Goal: Task Accomplishment & Management: Use online tool/utility

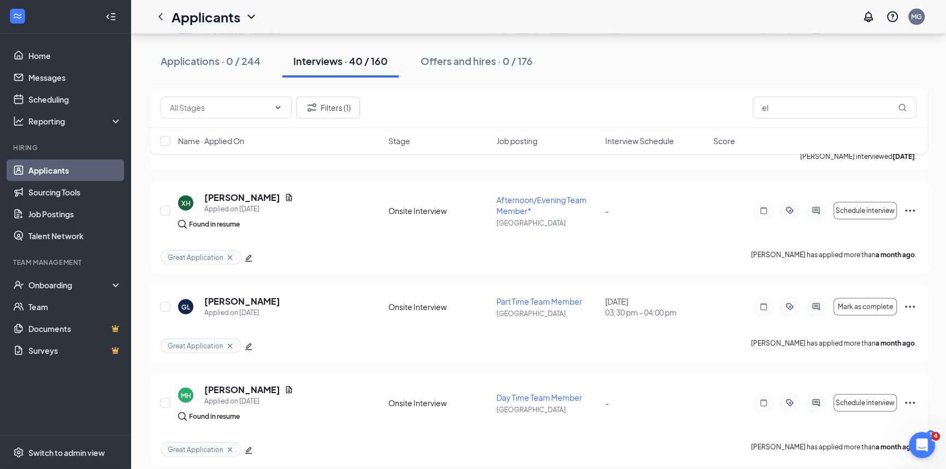
scroll to position [3077, 0]
click at [41, 57] on link "Home" at bounding box center [74, 56] width 93 height 22
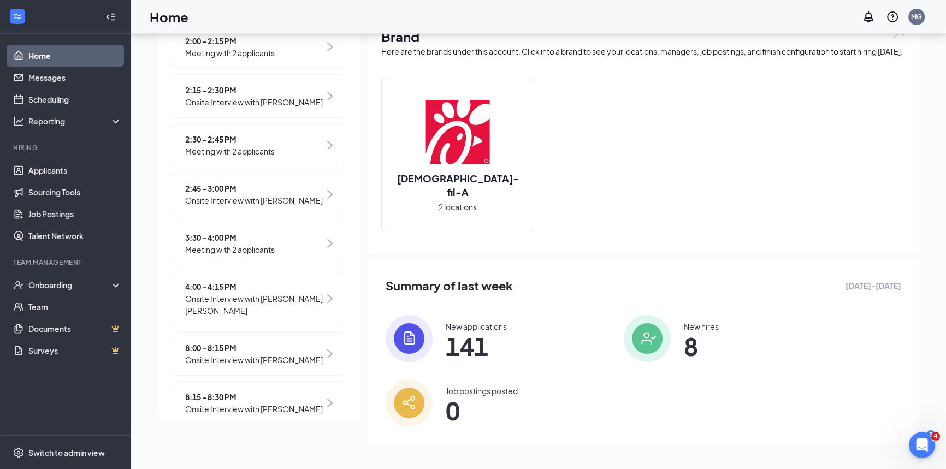
scroll to position [236, 0]
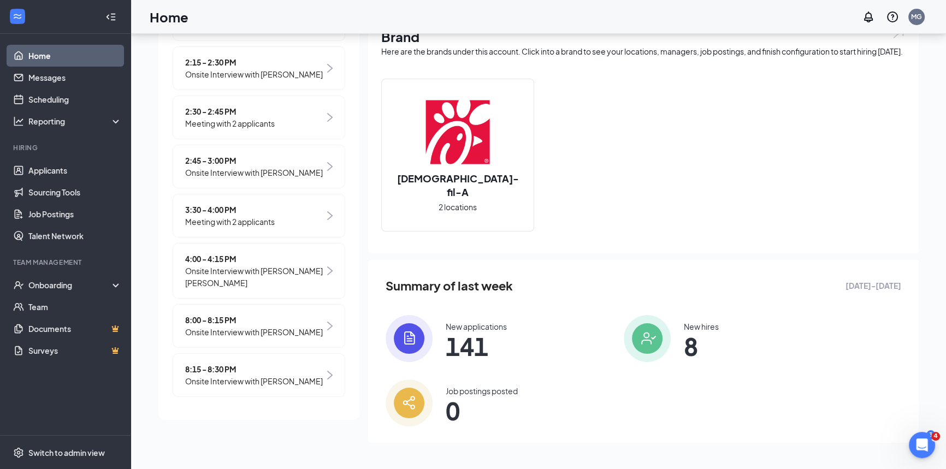
click at [309, 265] on span "Onsite Interview with Angel Alcala Medellin" at bounding box center [254, 277] width 139 height 24
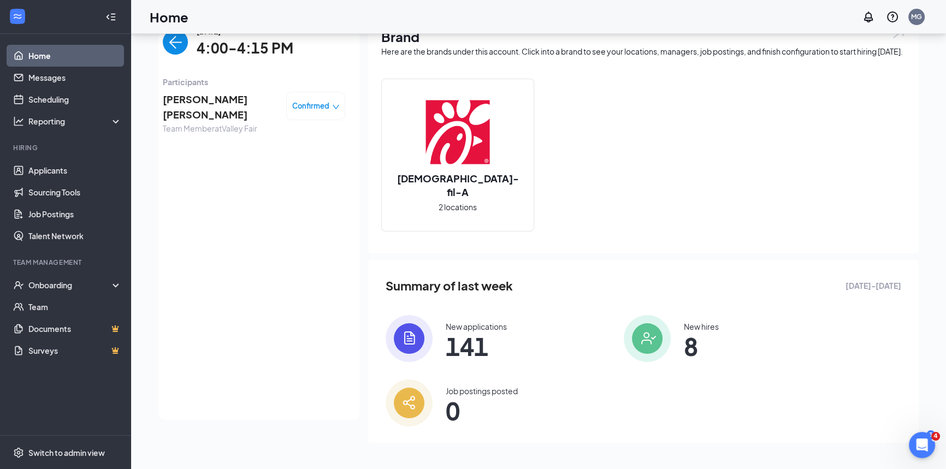
scroll to position [64, 0]
click at [110, 19] on icon "Collapse" at bounding box center [110, 16] width 11 height 11
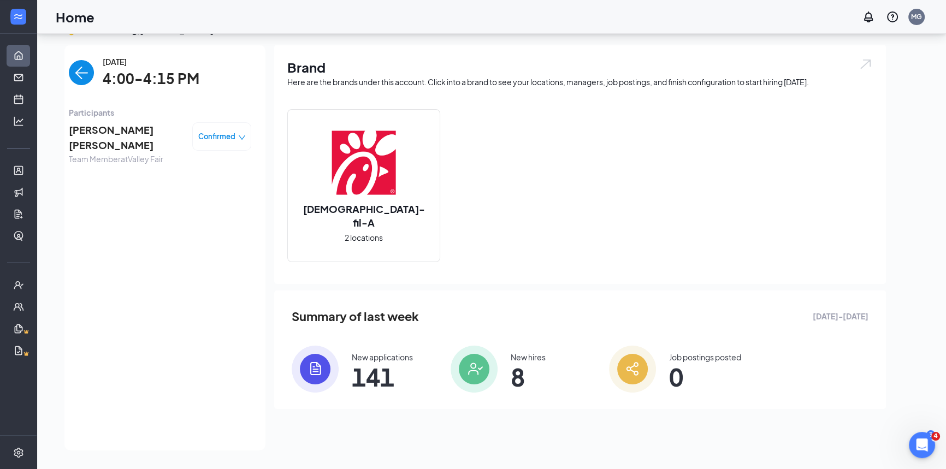
scroll to position [22, 0]
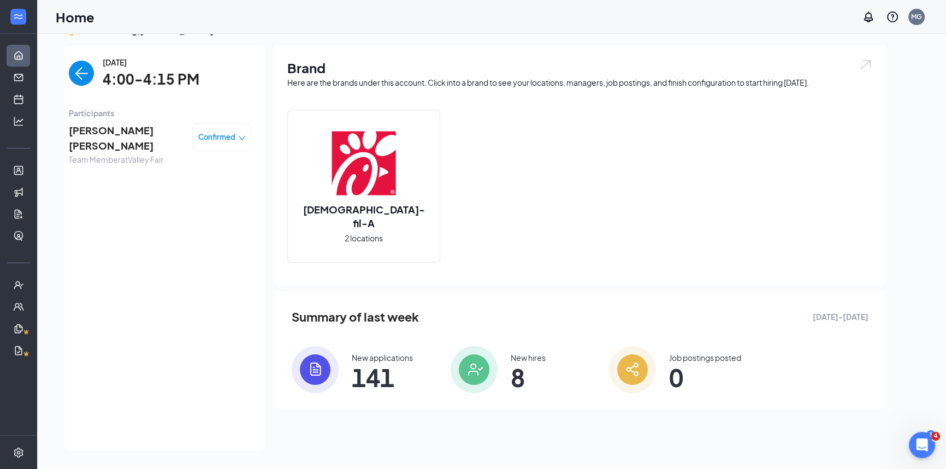
click at [77, 72] on img "back-button" at bounding box center [81, 73] width 25 height 25
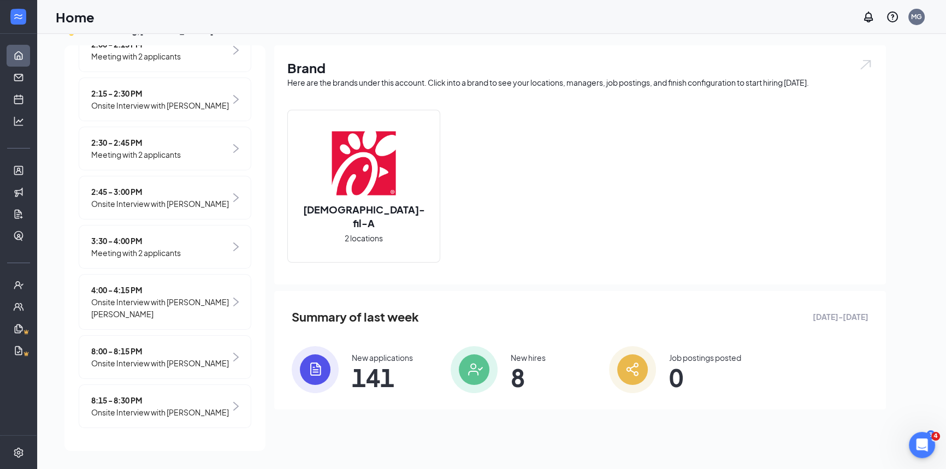
scroll to position [236, 0]
click at [154, 345] on span "8:00 - 8:15 PM" at bounding box center [160, 351] width 138 height 12
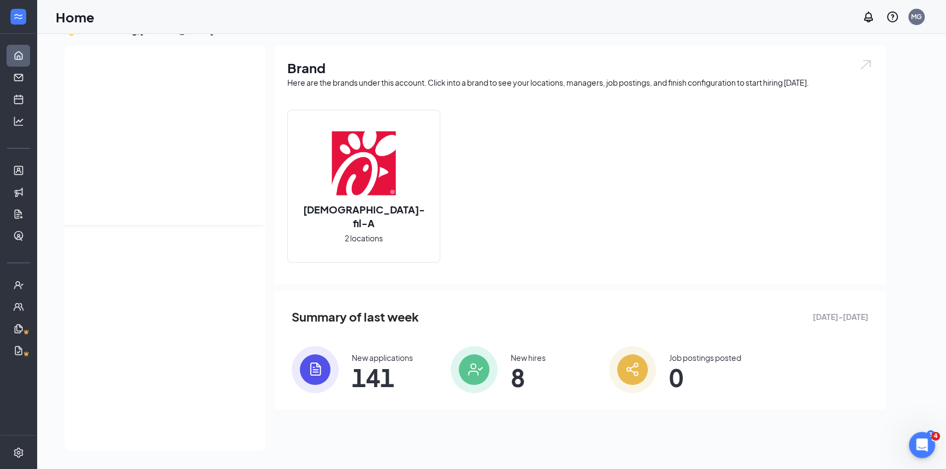
scroll to position [0, 0]
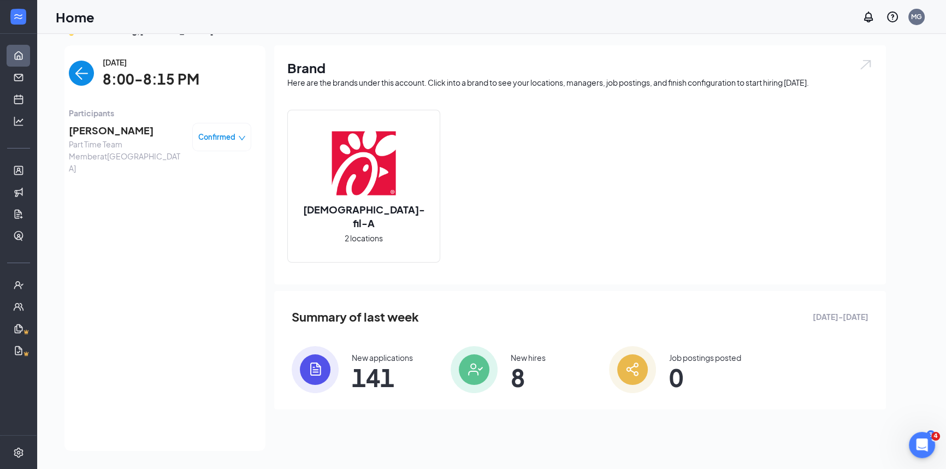
click at [75, 76] on img "back-button" at bounding box center [81, 73] width 25 height 25
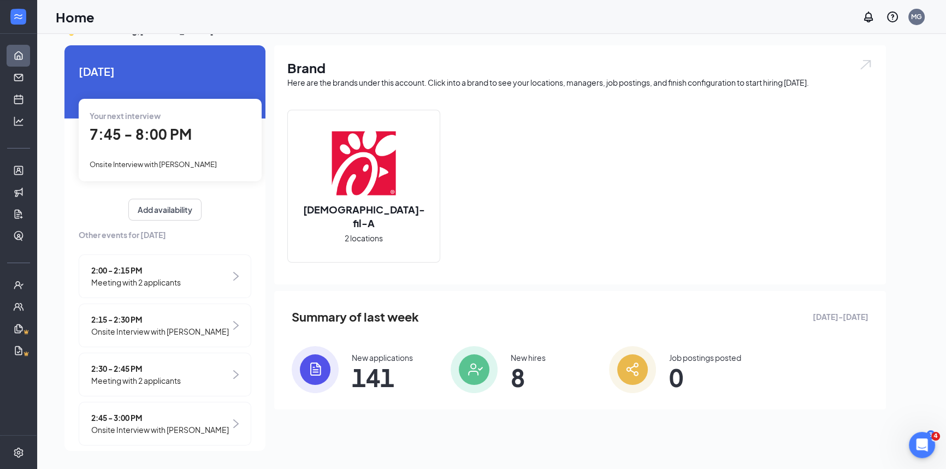
scroll to position [236, 0]
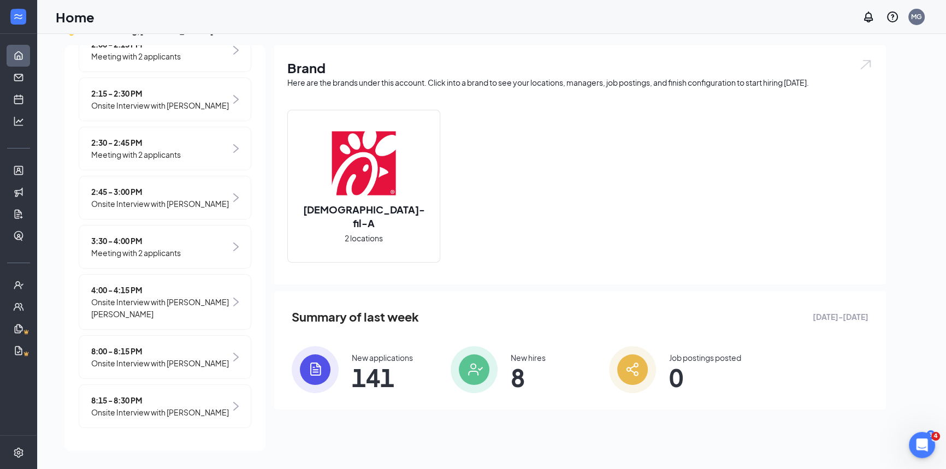
click at [171, 198] on div "2:45 - 3:00 PM Onsite Interview with Erika Avilez" at bounding box center [165, 198] width 173 height 44
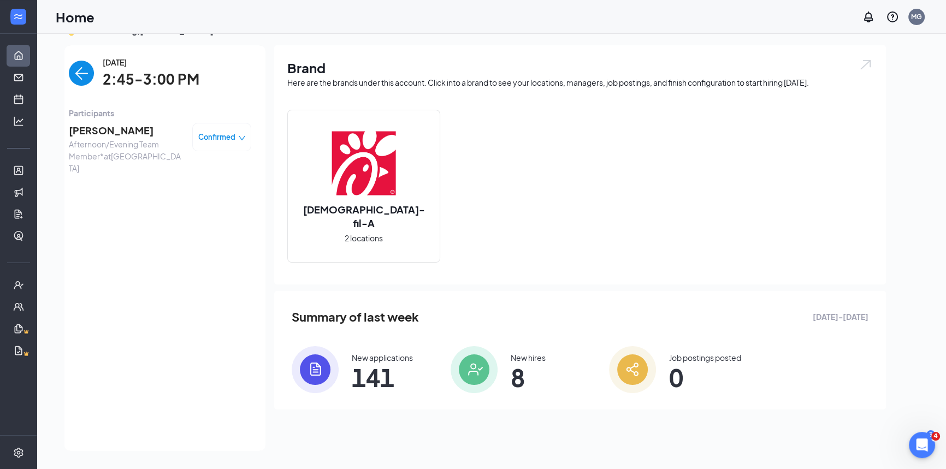
click at [71, 72] on img "back-button" at bounding box center [81, 73] width 25 height 25
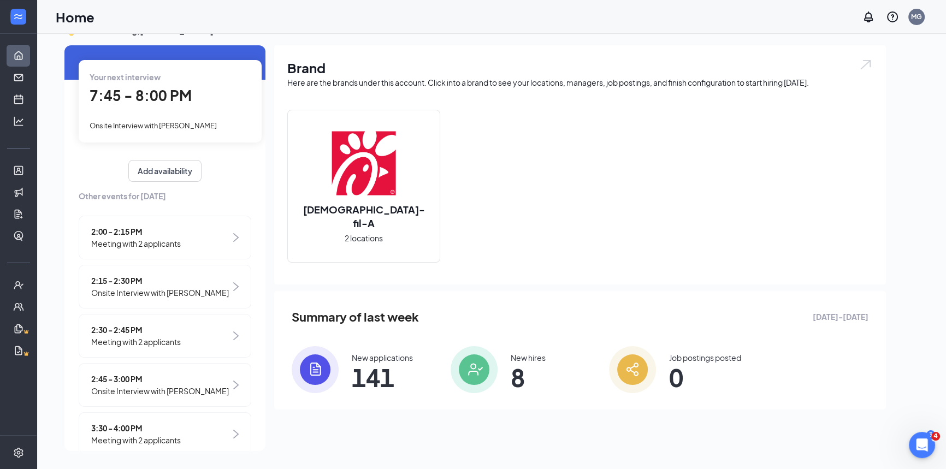
scroll to position [99, 0]
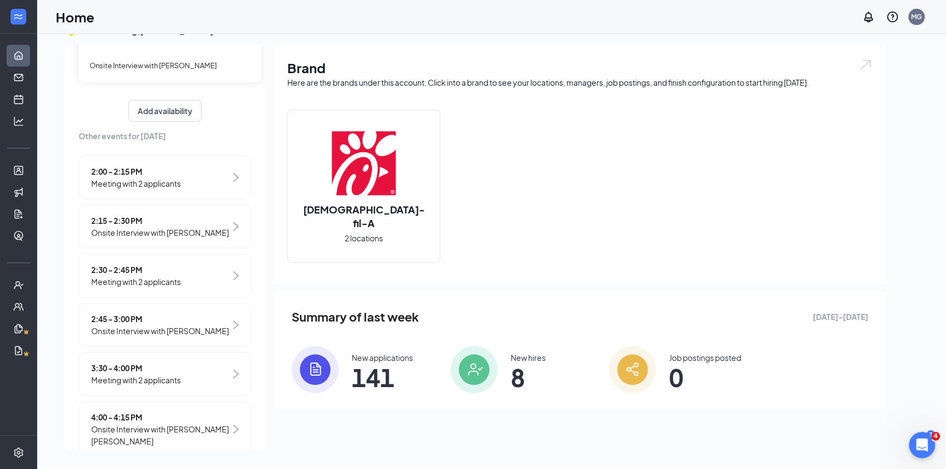
click at [176, 317] on span "2:45 - 3:00 PM" at bounding box center [160, 319] width 138 height 12
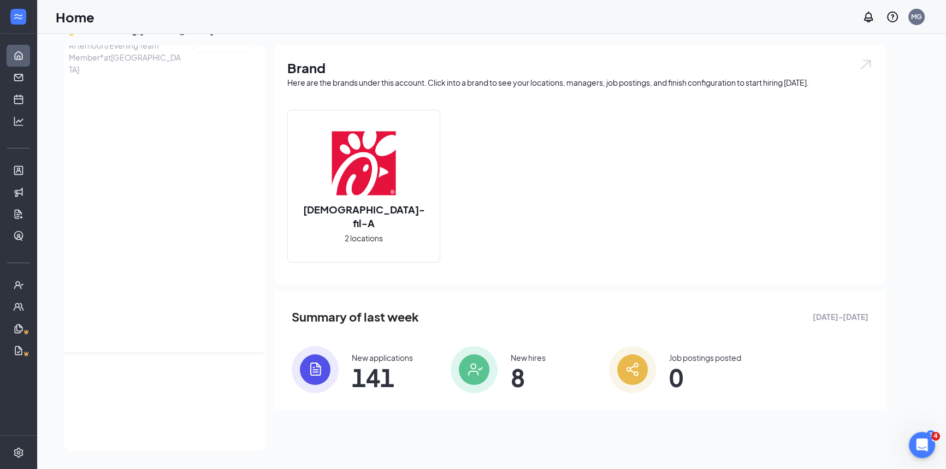
scroll to position [0, 0]
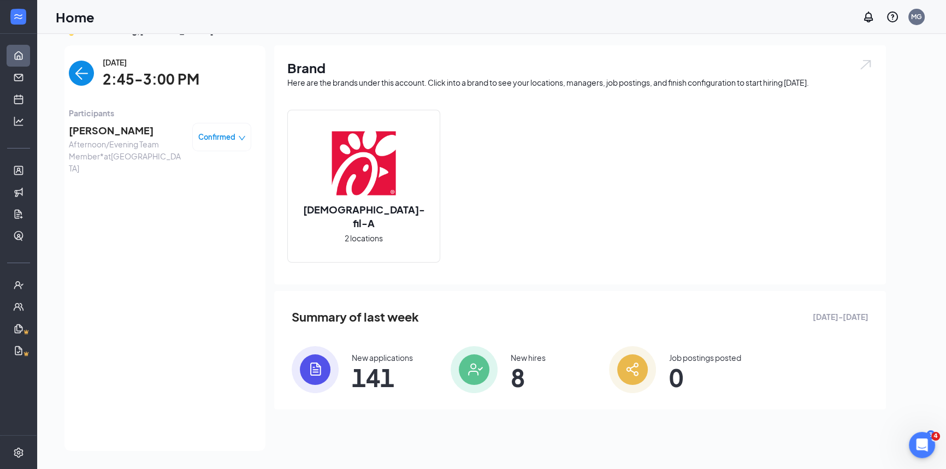
click at [78, 73] on img "back-button" at bounding box center [81, 73] width 25 height 25
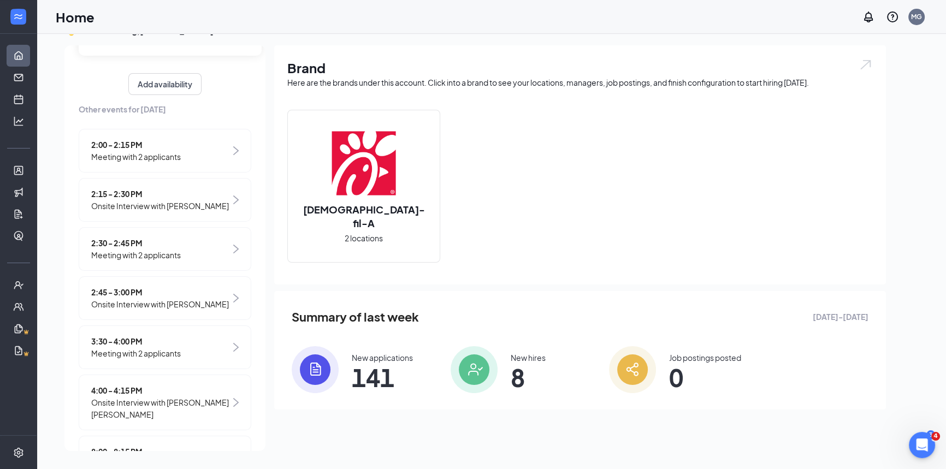
scroll to position [148, 0]
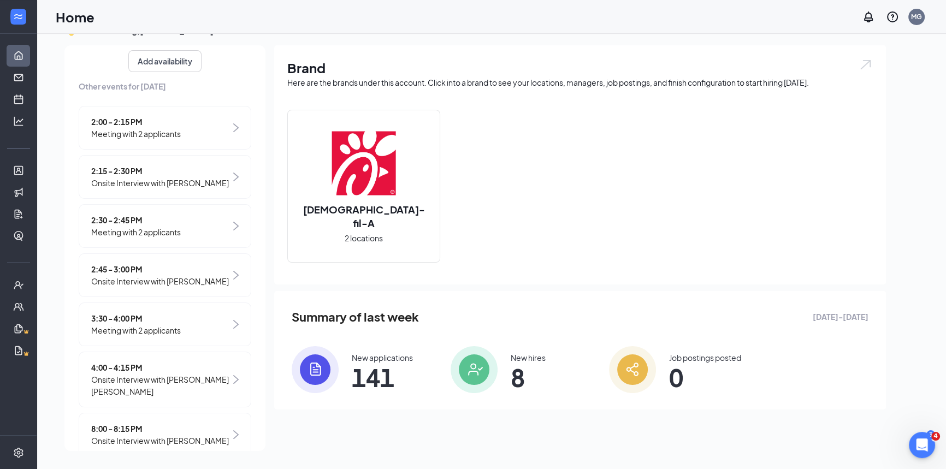
click at [162, 317] on span "3:30 - 4:00 PM" at bounding box center [136, 318] width 90 height 12
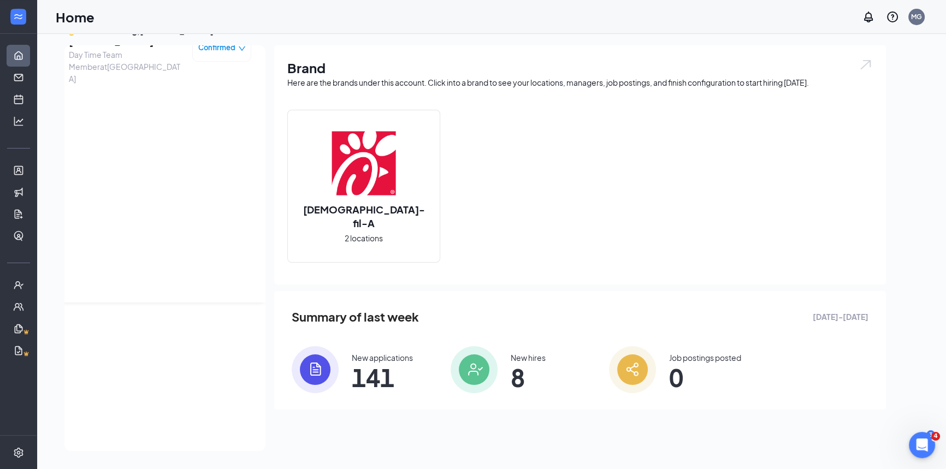
scroll to position [0, 0]
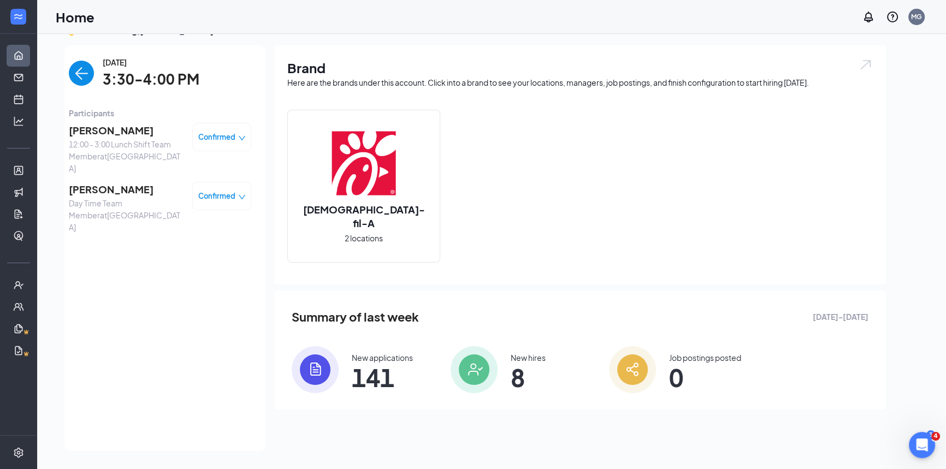
click at [78, 74] on img "back-button" at bounding box center [81, 73] width 25 height 25
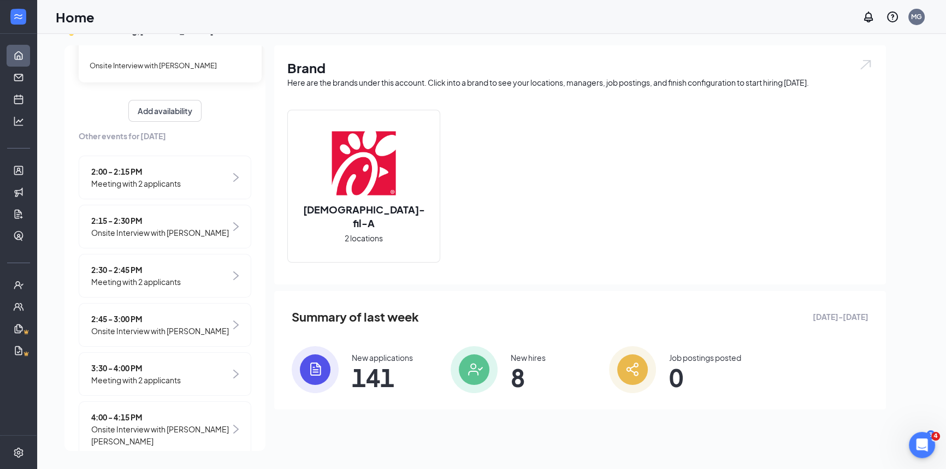
scroll to position [148, 0]
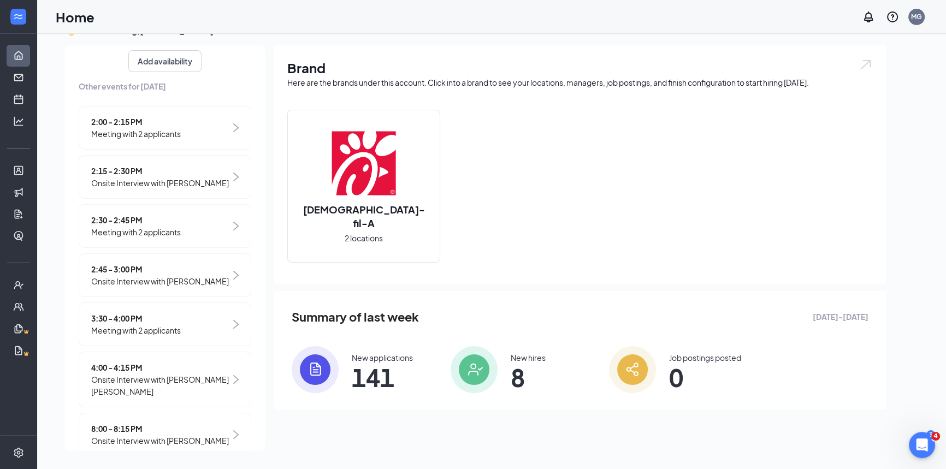
click at [163, 329] on span "Meeting with 2 applicants" at bounding box center [136, 330] width 90 height 12
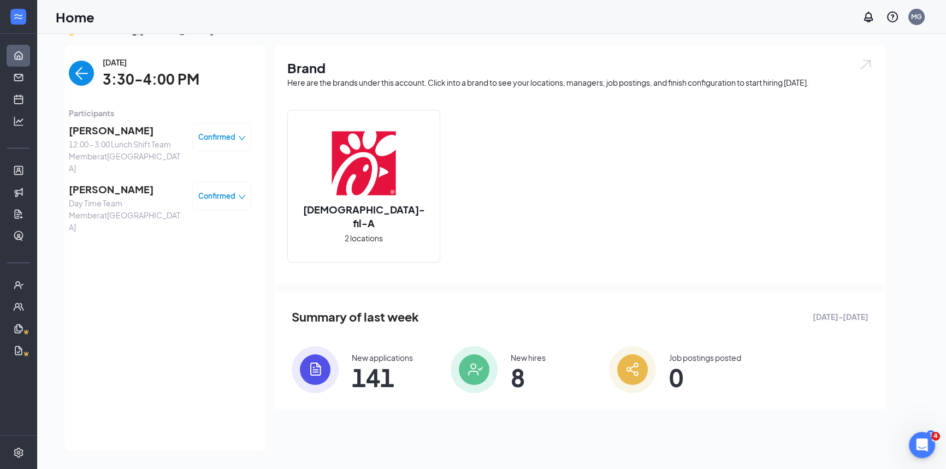
click at [71, 82] on img "back-button" at bounding box center [81, 73] width 25 height 25
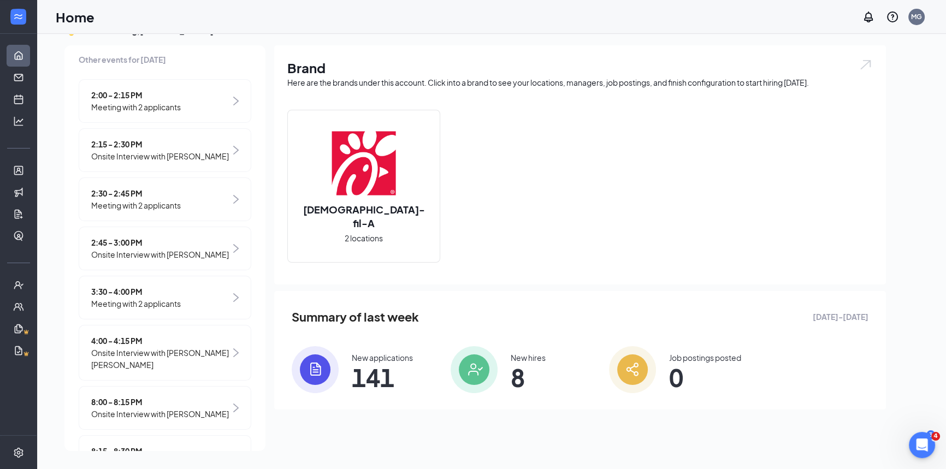
scroll to position [198, 0]
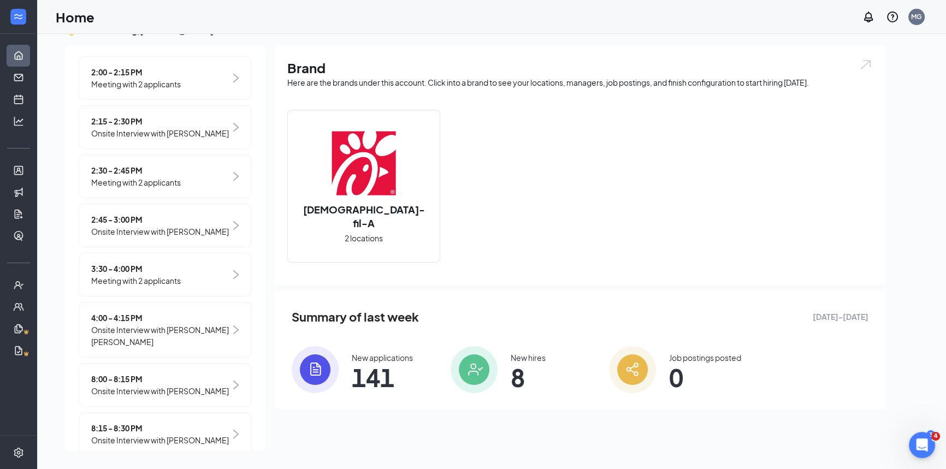
click at [158, 333] on span "Onsite Interview with Angel Alcala Medellin" at bounding box center [160, 336] width 139 height 24
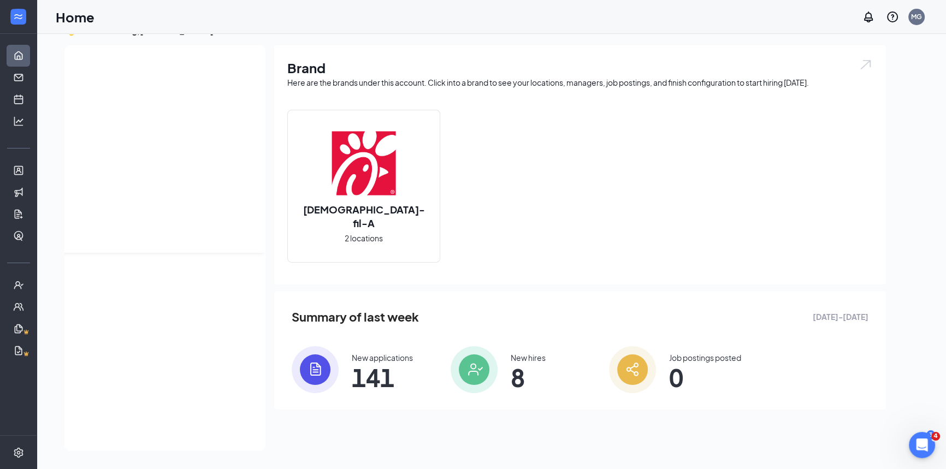
scroll to position [0, 0]
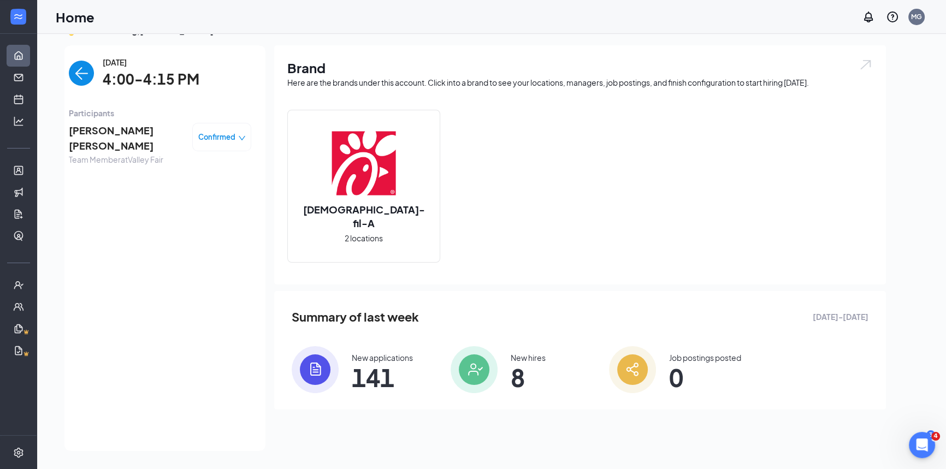
click at [76, 78] on img "back-button" at bounding box center [81, 73] width 25 height 25
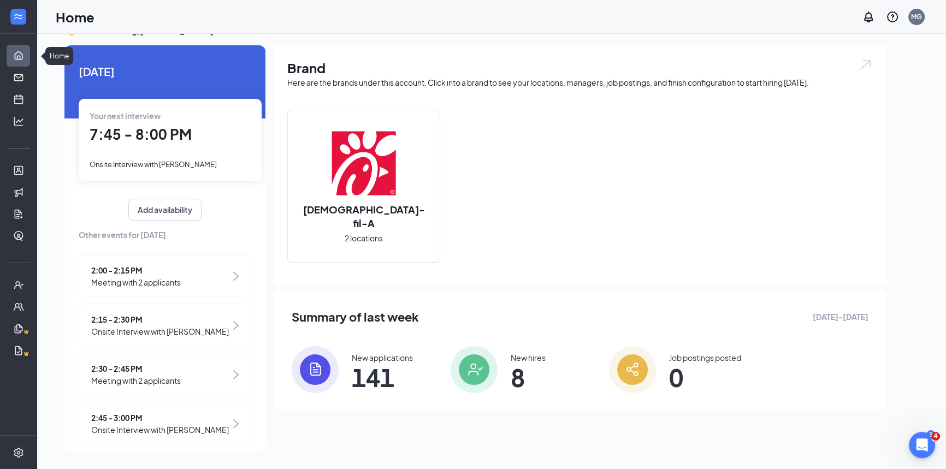
click at [28, 53] on link "Home" at bounding box center [33, 56] width 11 height 22
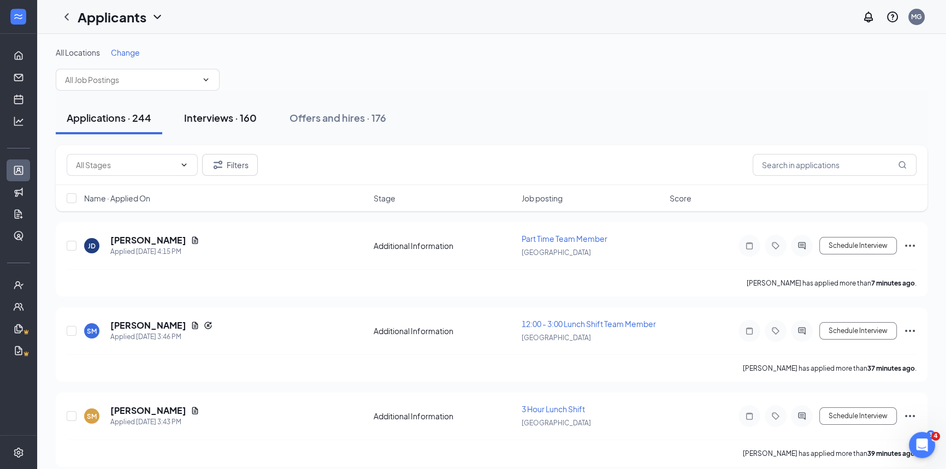
click at [213, 126] on button "Interviews · 160" at bounding box center [220, 118] width 94 height 33
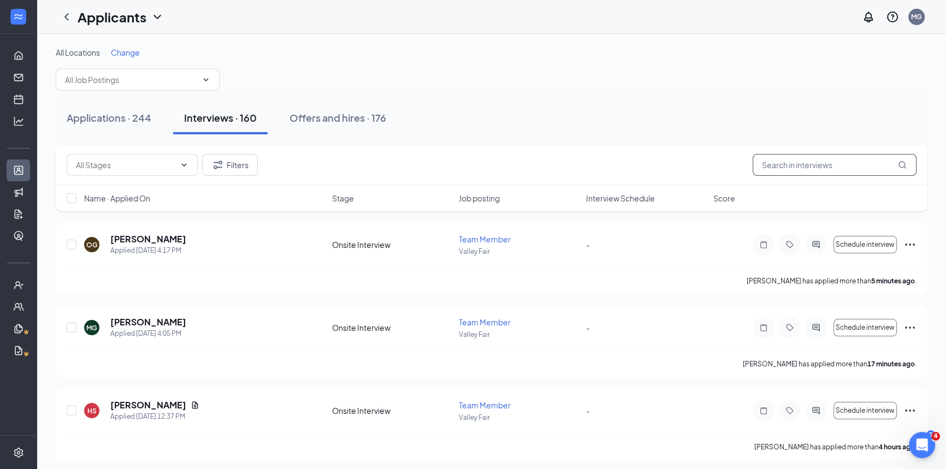
click at [774, 170] on input "text" at bounding box center [834, 165] width 164 height 22
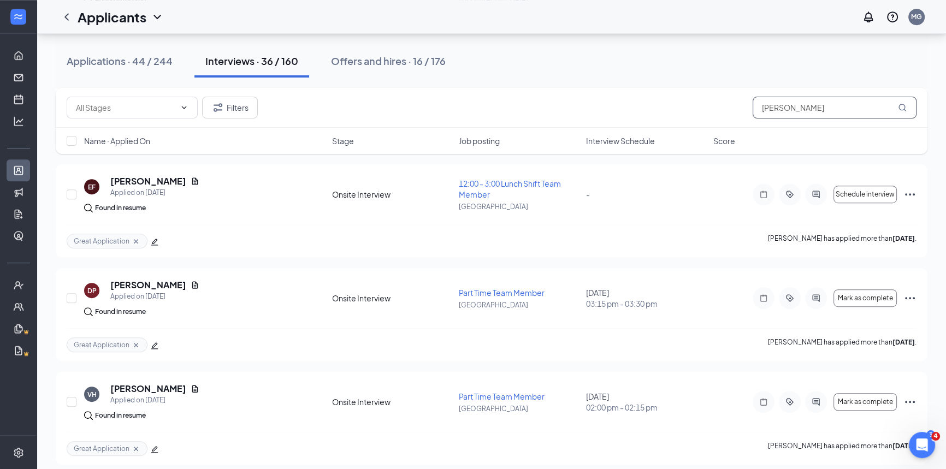
scroll to position [744, 0]
click at [790, 105] on input "[PERSON_NAME]" at bounding box center [834, 108] width 164 height 22
type input "s"
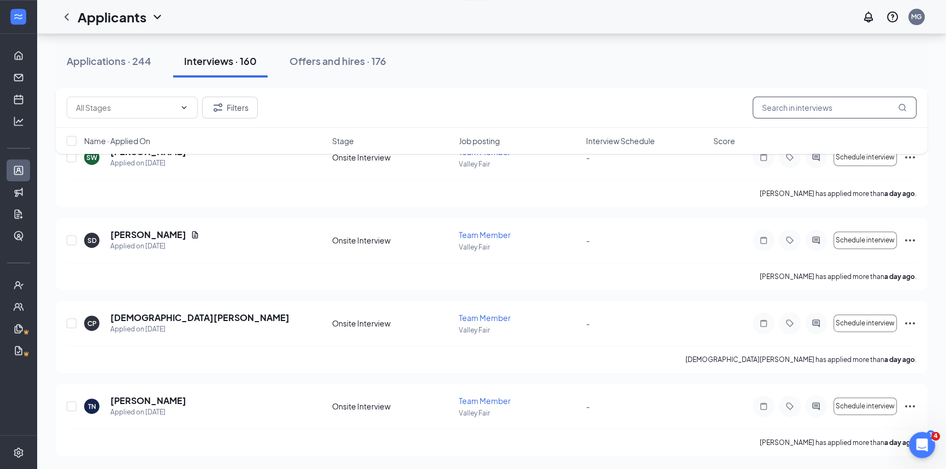
scroll to position [584, 0]
type input "sol"
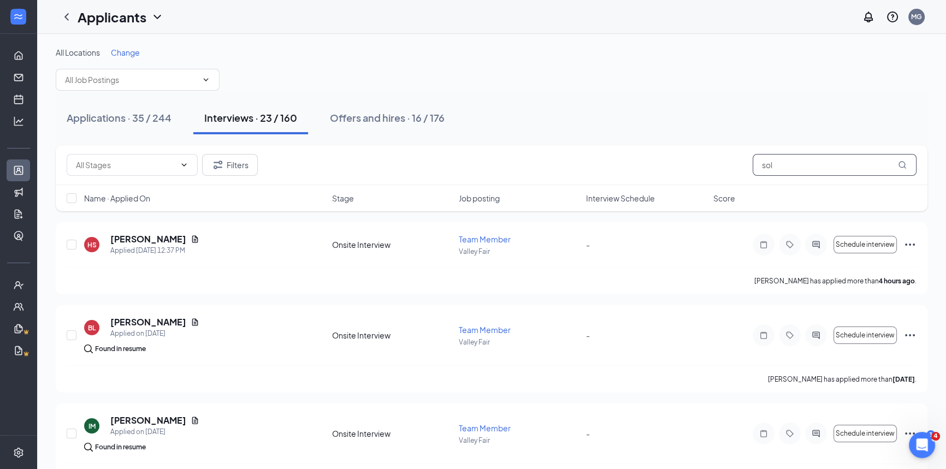
drag, startPoint x: 782, startPoint y: 160, endPoint x: 650, endPoint y: 200, distance: 138.0
click at [650, 200] on div "Filters sol Name · Applied On Stage Job posting Interview Schedule Score" at bounding box center [491, 178] width 871 height 66
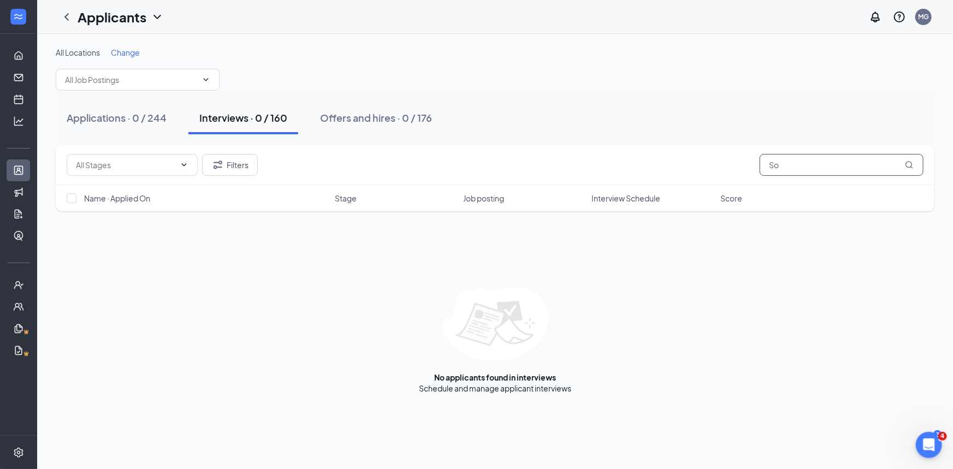
type input "S"
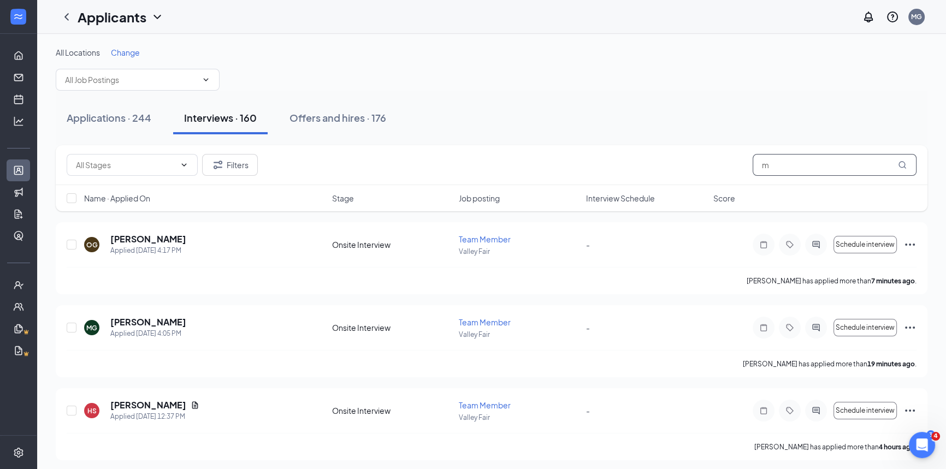
type input "ma"
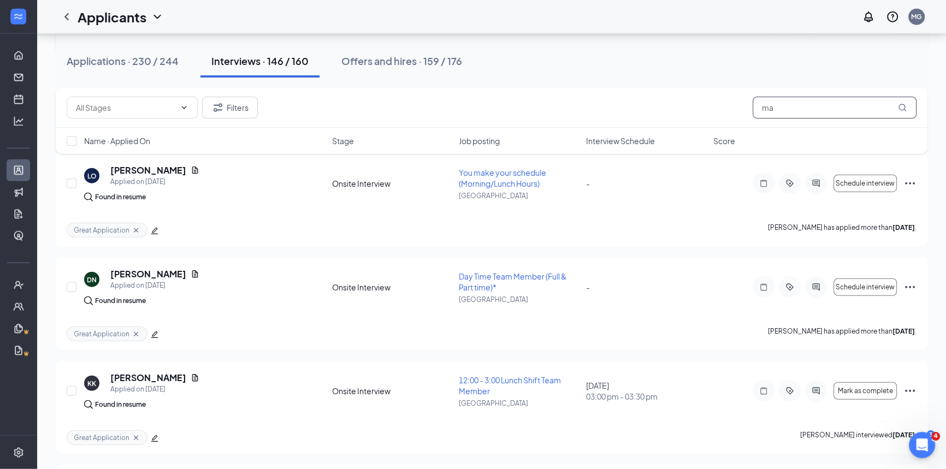
scroll to position [8685, 0]
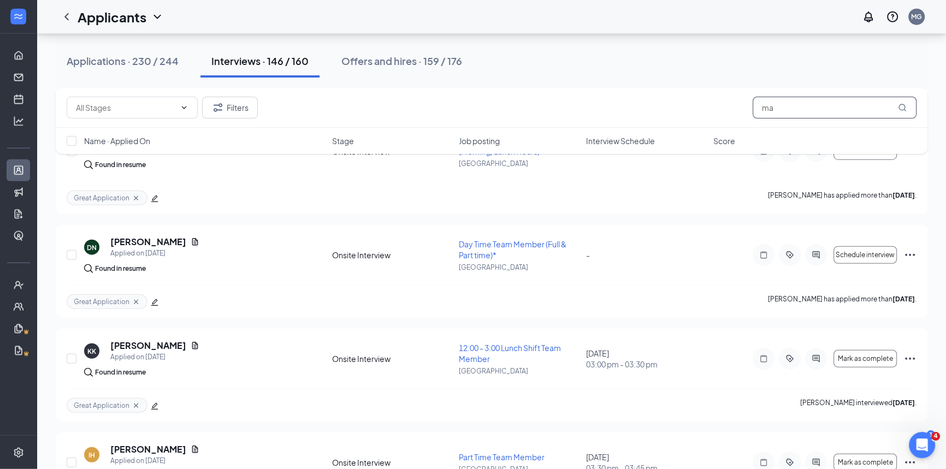
drag, startPoint x: 789, startPoint y: 110, endPoint x: 679, endPoint y: 130, distance: 112.2
click at [704, 128] on div "Filters ma Name · Applied On Stage Job posting Interview Schedule Score" at bounding box center [491, 121] width 871 height 66
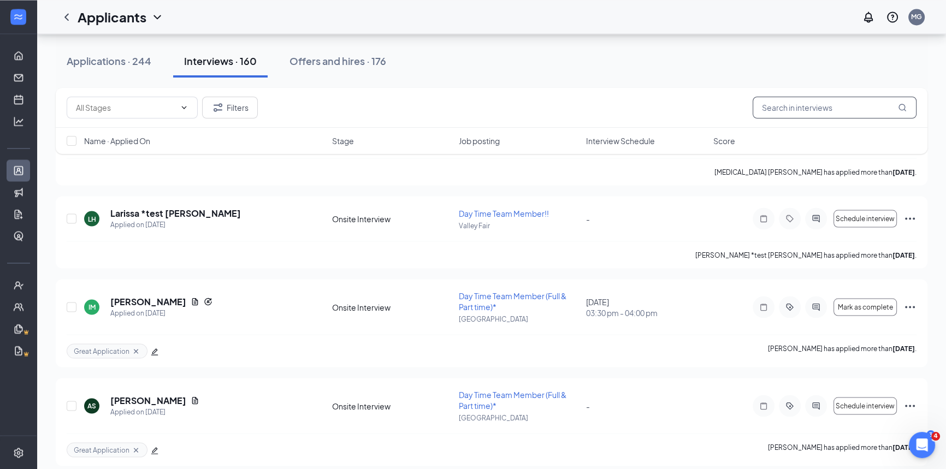
scroll to position [8685, 0]
